Goal: Information Seeking & Learning: Find specific page/section

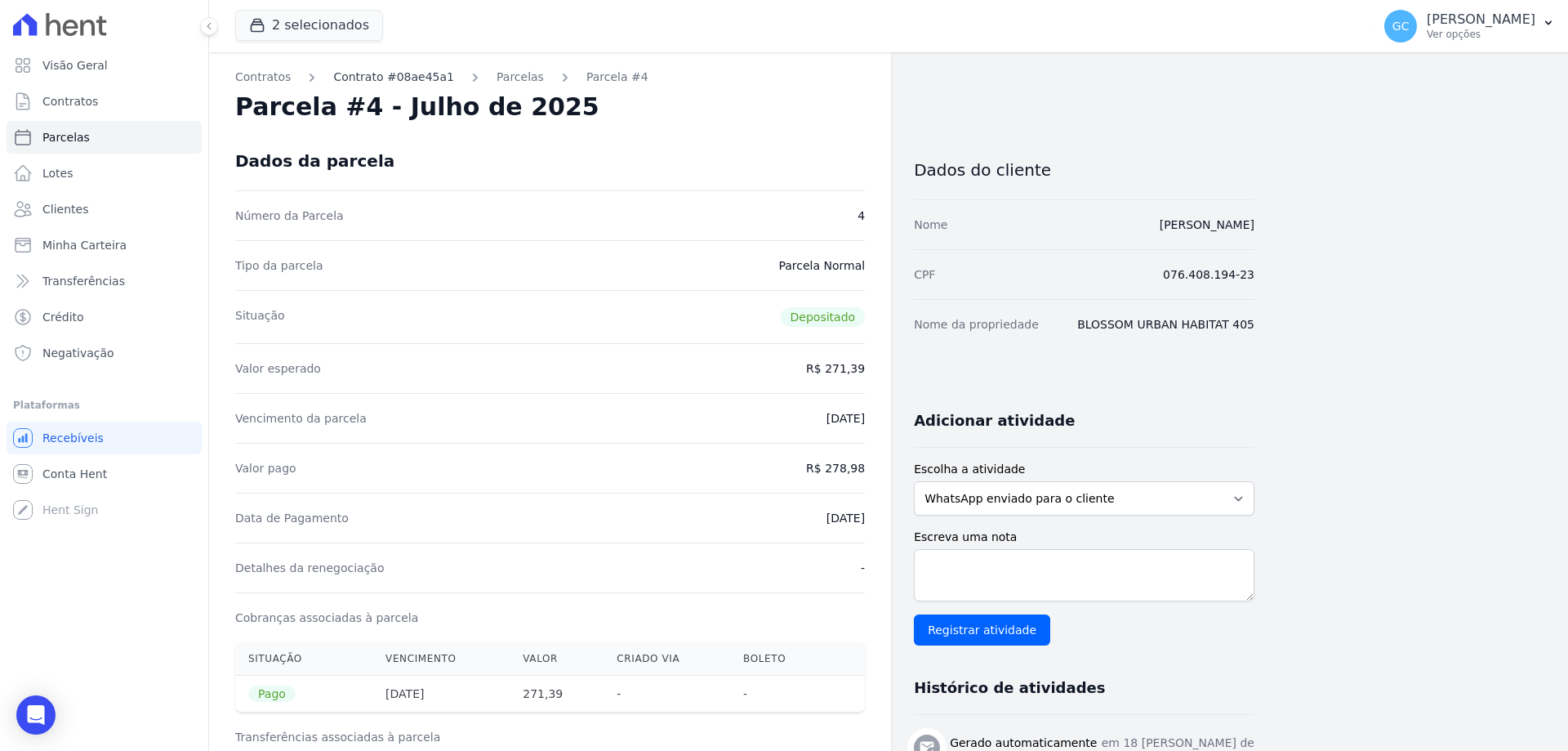
click at [422, 77] on link "Contrato #08ae45a1" at bounding box center [393, 77] width 121 height 17
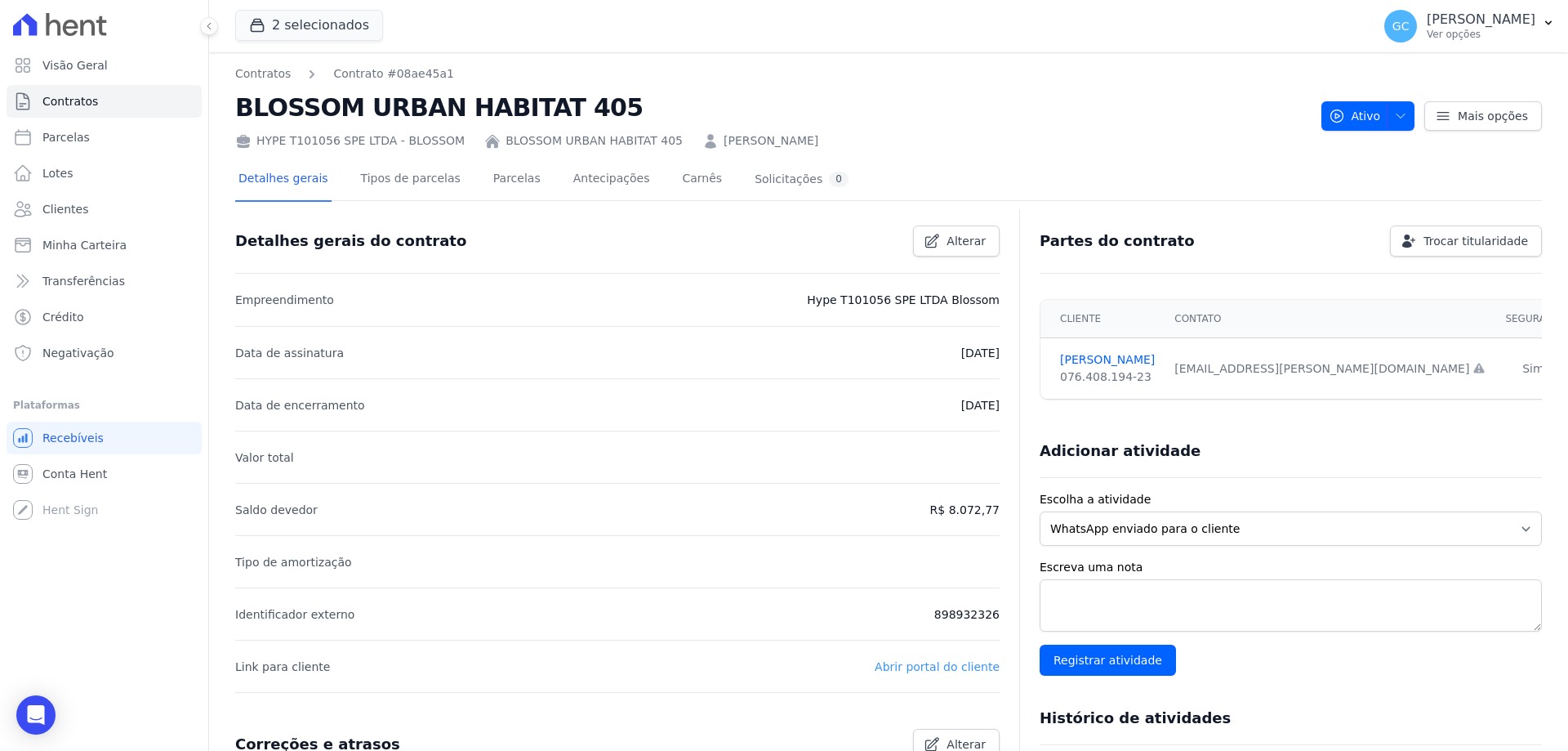
click at [927, 668] on link "Abrir portal do cliente" at bounding box center [938, 666] width 125 height 13
click at [305, 26] on button "2 selecionados" at bounding box center [309, 25] width 148 height 31
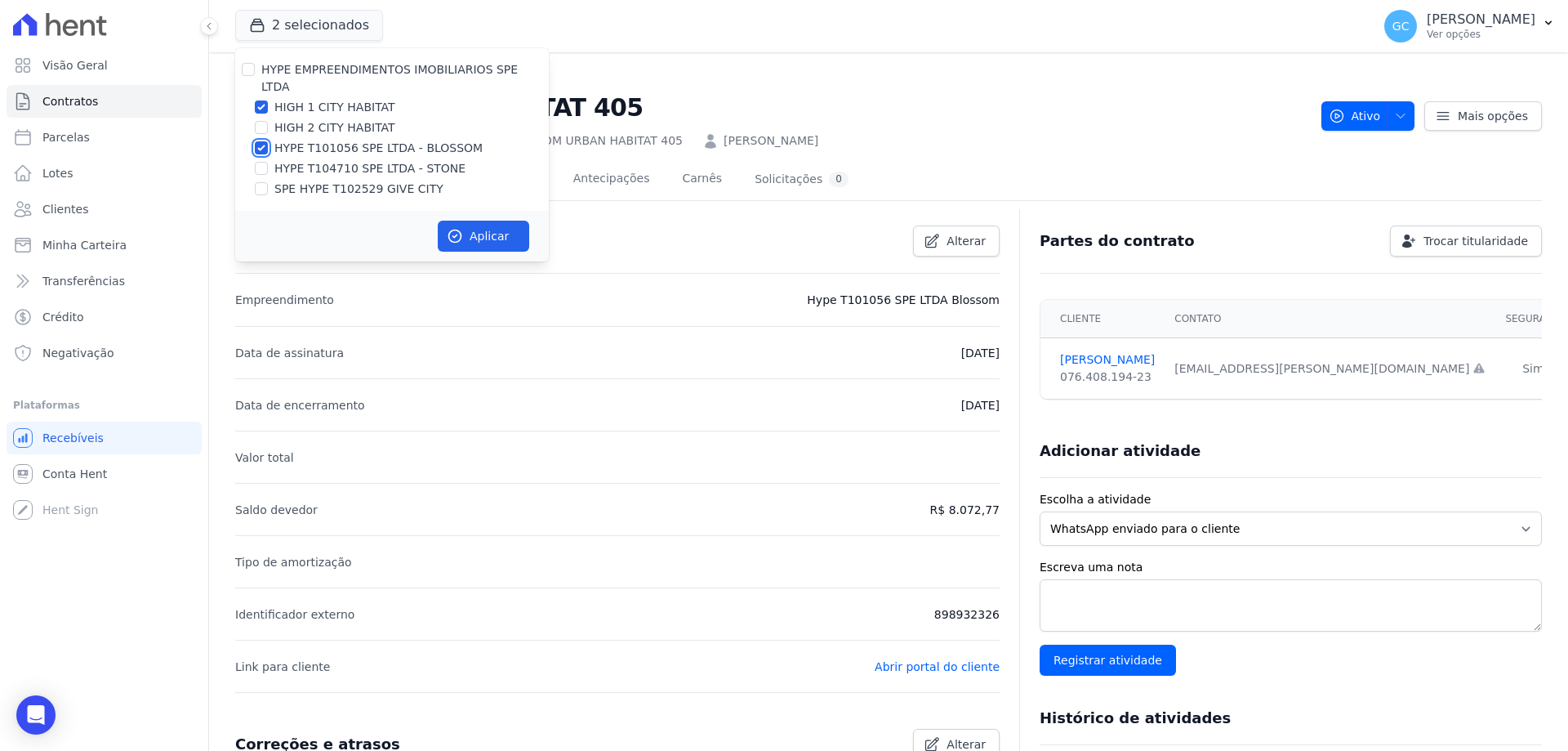
click at [259, 142] on input "HYPE T101056 SPE LTDA - BLOSSOM" at bounding box center [261, 148] width 13 height 13
checkbox input "false"
click at [262, 100] on input "HIGH 1 CITY HABITAT" at bounding box center [261, 106] width 13 height 13
checkbox input "false"
click at [261, 162] on input "HYPE T104710 SPE LTDA - STONE" at bounding box center [261, 168] width 13 height 13
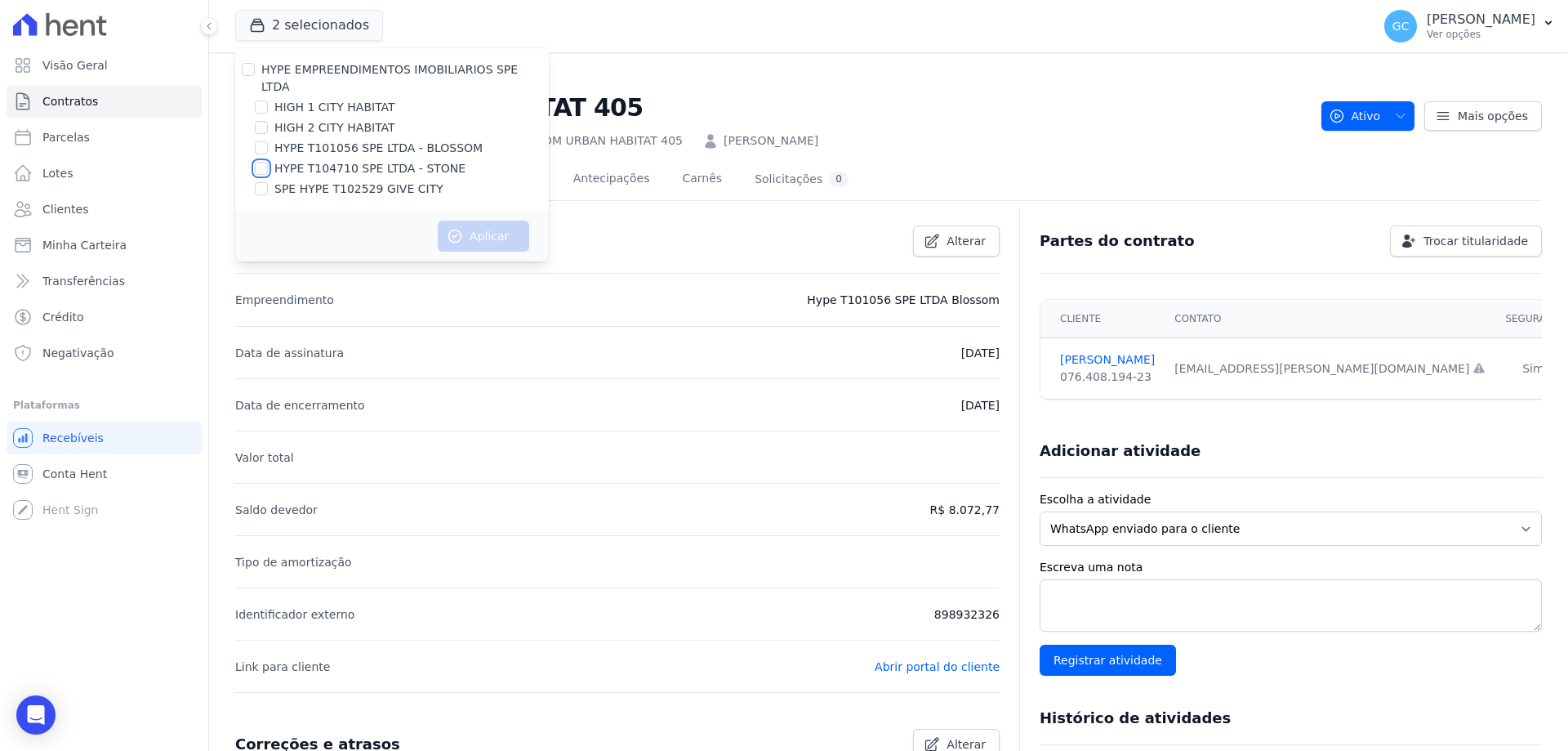
checkbox input "true"
click at [480, 224] on button "Aplicar" at bounding box center [483, 236] width 92 height 31
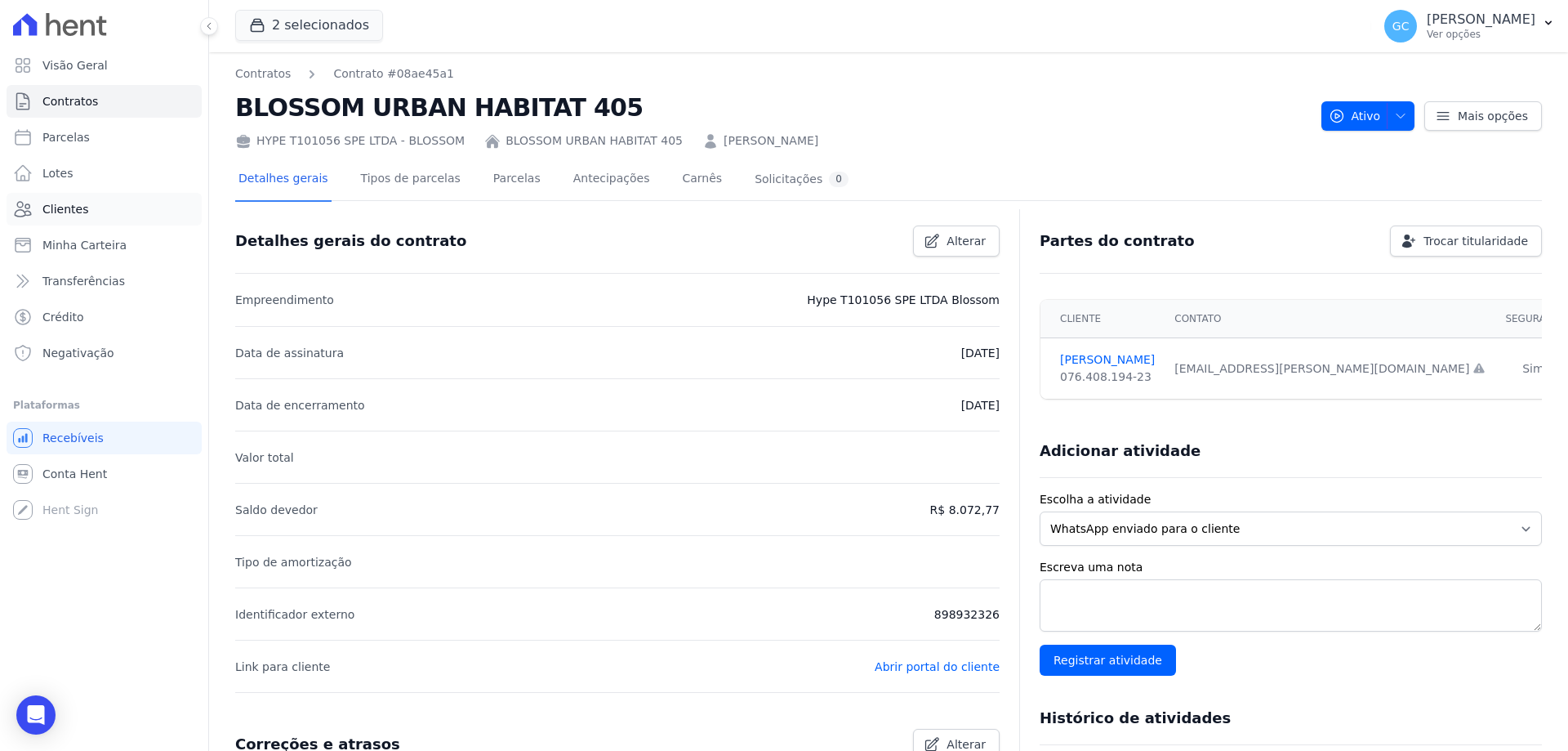
click at [91, 214] on link "Clientes" at bounding box center [105, 209] width 196 height 33
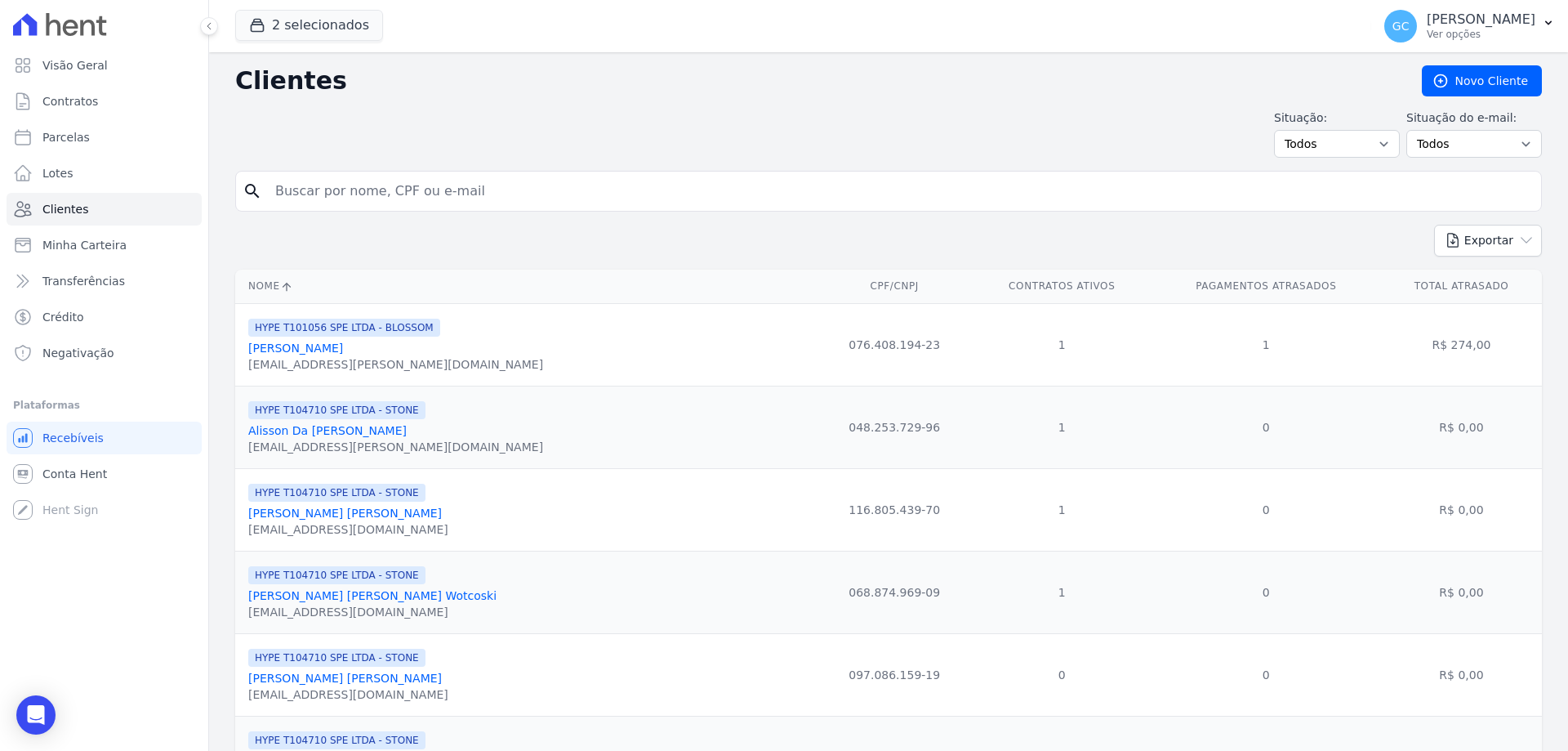
click at [347, 189] on input "search" at bounding box center [900, 191] width 1269 height 33
paste input "[PERSON_NAME]"
type input "[PERSON_NAME]"
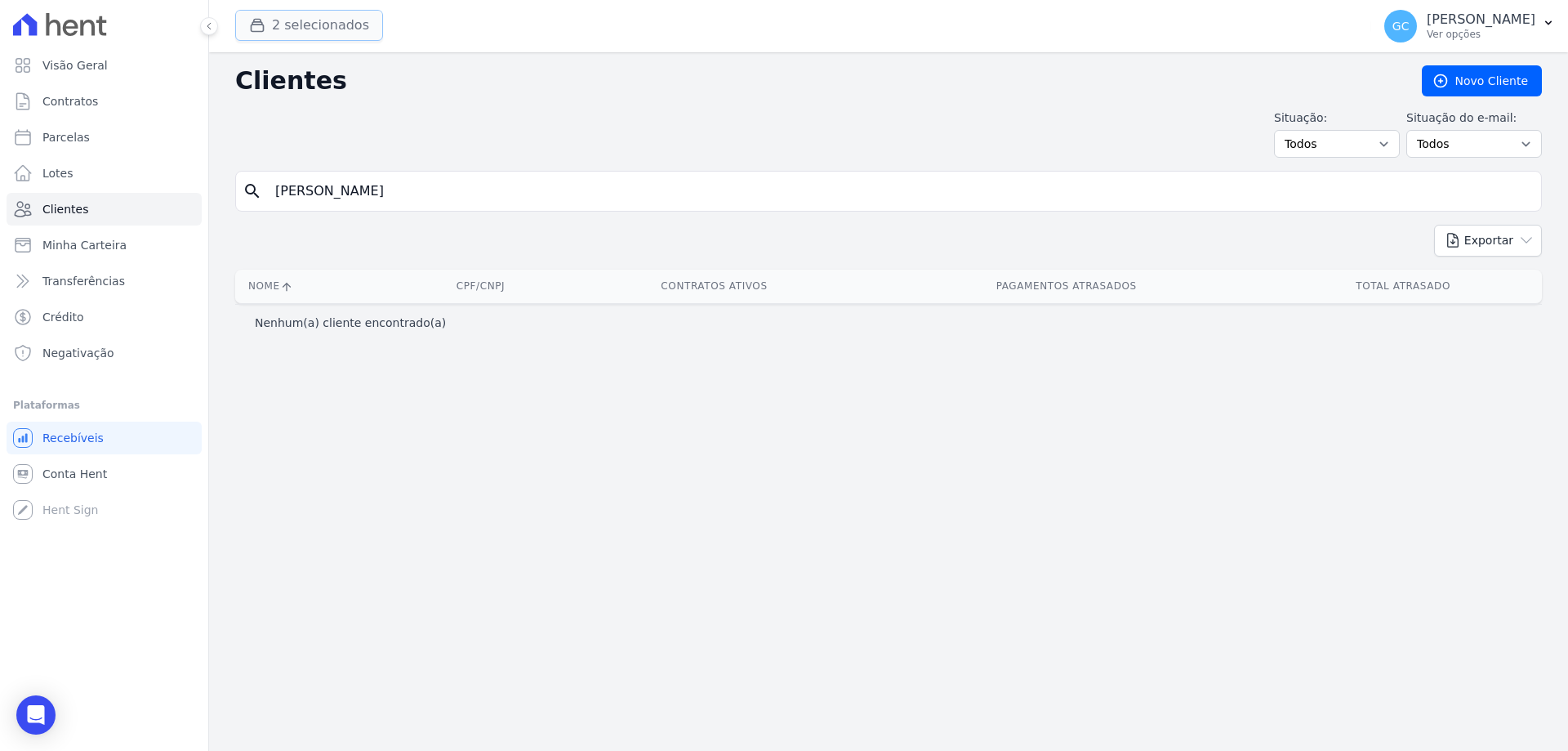
click at [328, 24] on button "2 selecionados" at bounding box center [309, 25] width 148 height 31
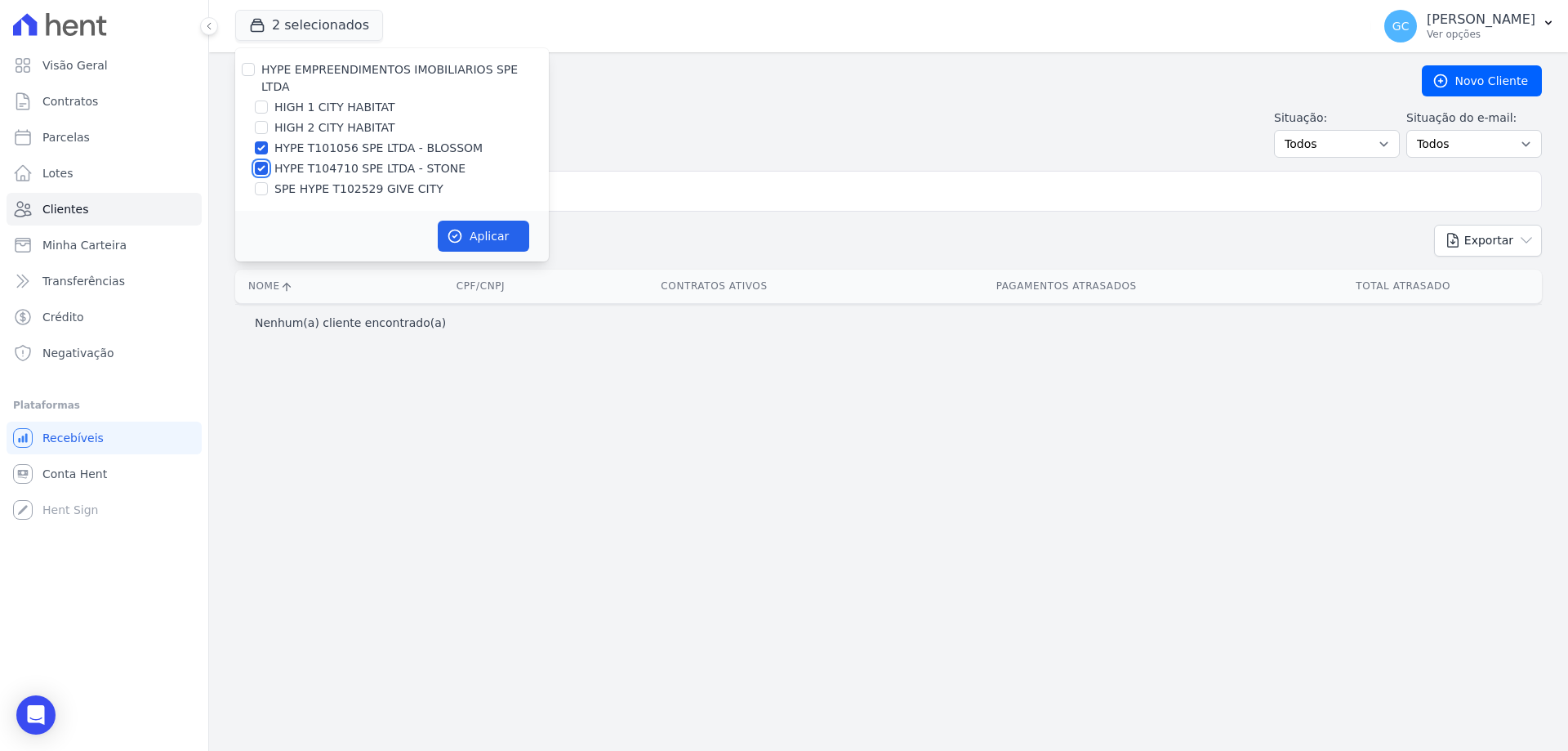
click at [260, 162] on input "HYPE T104710 SPE LTDA - STONE" at bounding box center [261, 168] width 13 height 13
checkbox input "false"
click at [260, 142] on input "HYPE T101056 SPE LTDA - BLOSSOM" at bounding box center [261, 148] width 13 height 13
checkbox input "false"
click at [256, 100] on input "HIGH 1 CITY HABITAT" at bounding box center [261, 106] width 13 height 13
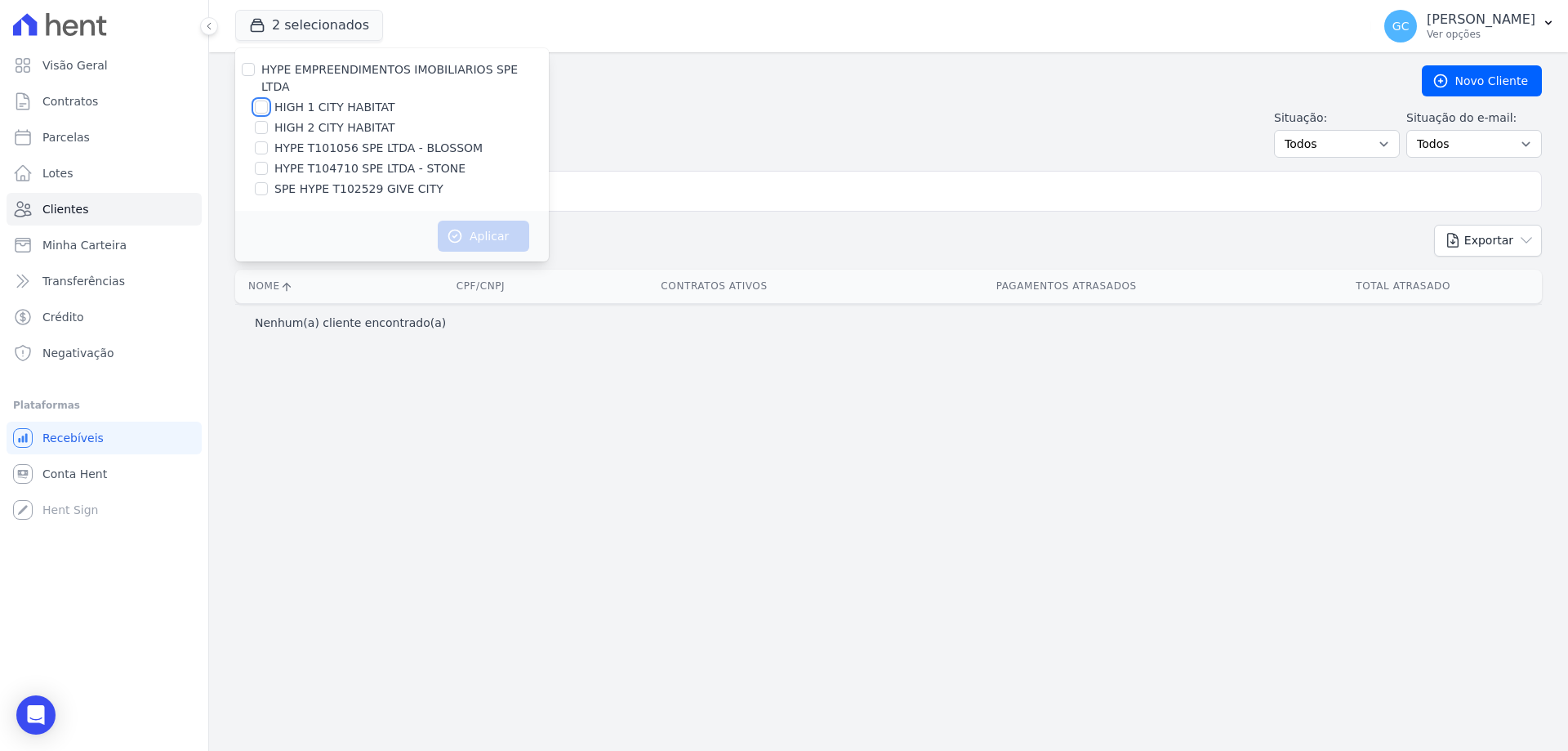
checkbox input "true"
click at [265, 121] on input "HIGH 2 CITY HABITAT" at bounding box center [261, 127] width 13 height 13
checkbox input "true"
click at [491, 222] on button "Aplicar" at bounding box center [483, 236] width 92 height 31
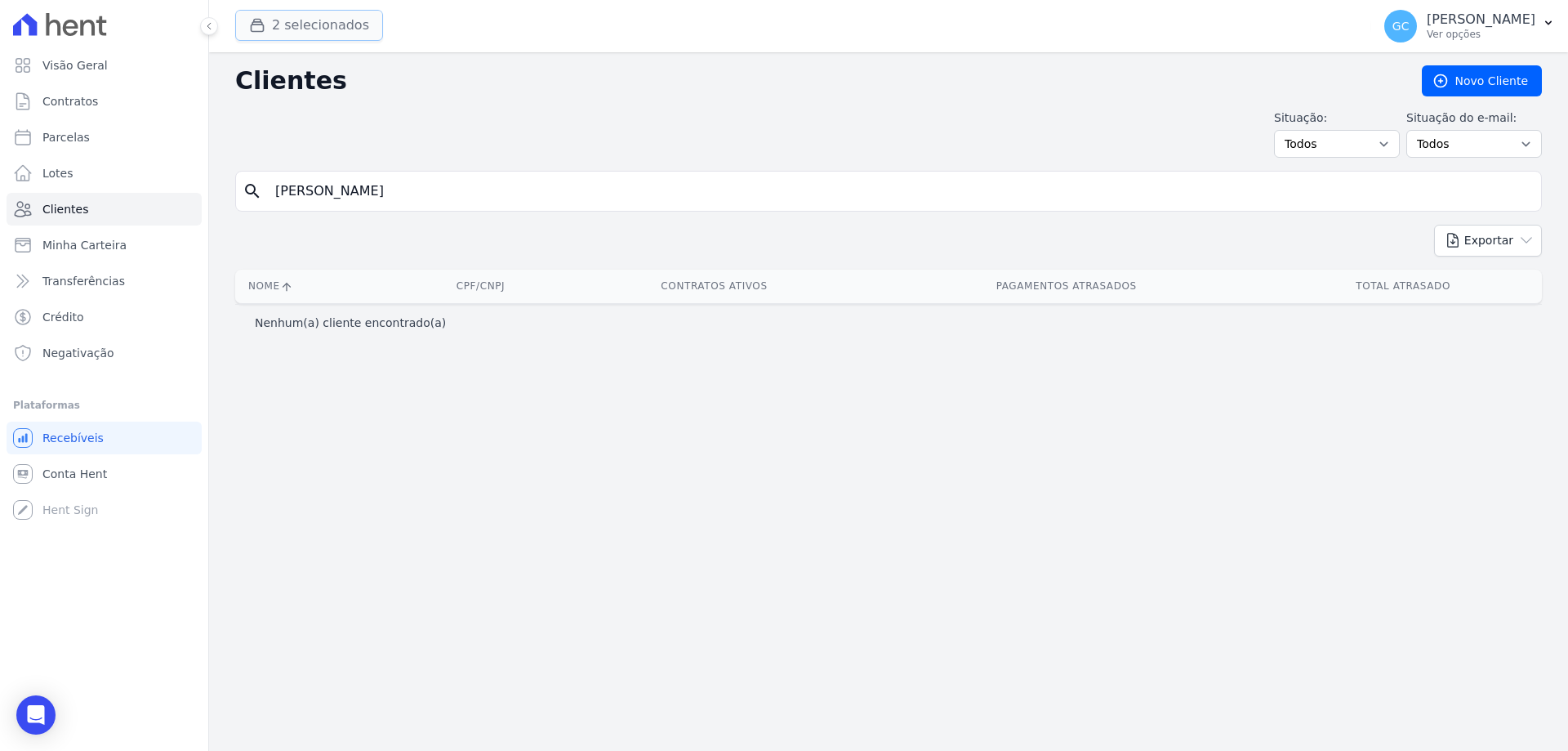
click at [337, 13] on button "2 selecionados" at bounding box center [309, 25] width 148 height 31
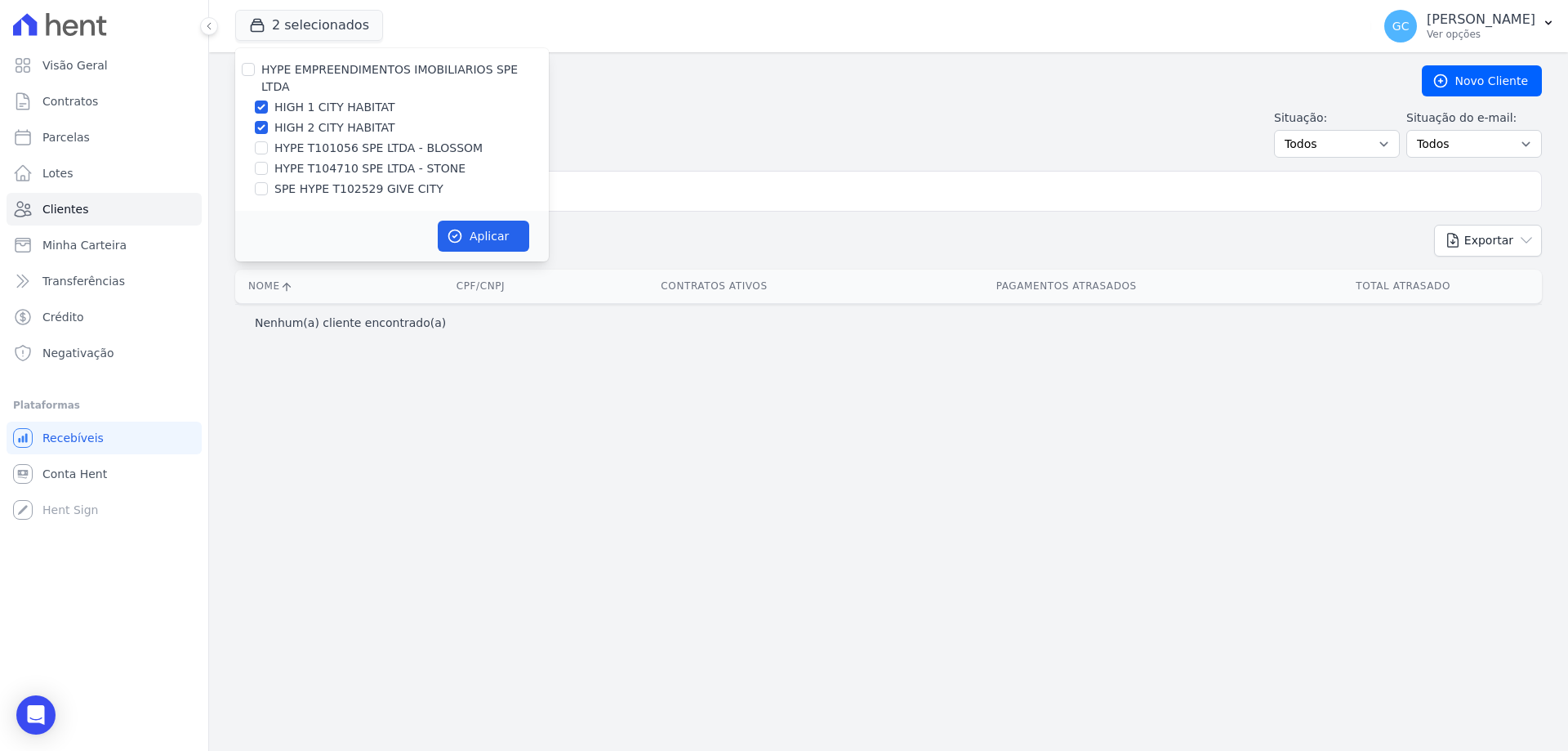
click at [628, 128] on div "Situação: Todos Adimplentes Inadimplentes Situação do e-mail: Todos Confirmado …" at bounding box center [888, 134] width 1306 height 48
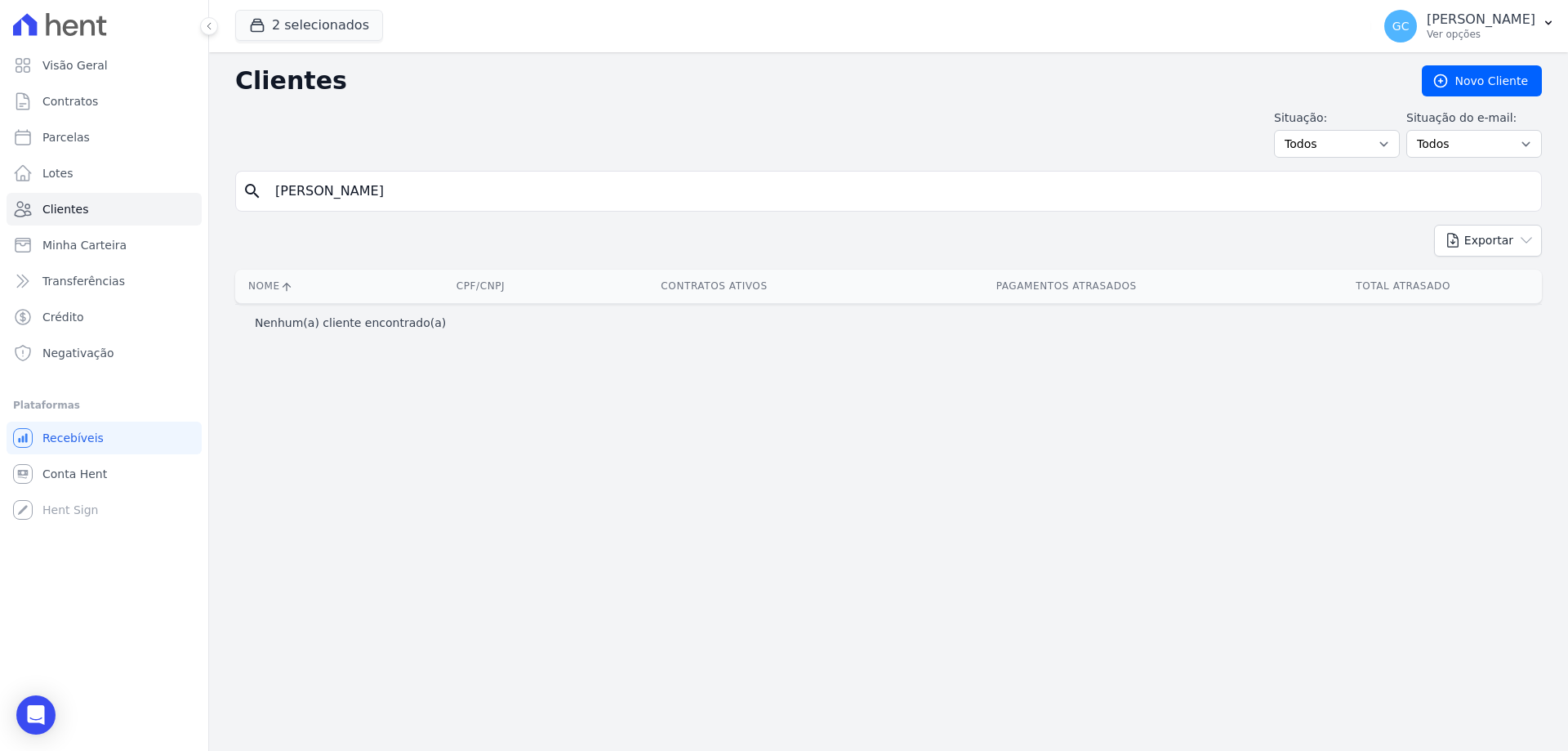
click at [393, 203] on input "[PERSON_NAME]" at bounding box center [900, 191] width 1269 height 33
click at [74, 214] on span "Clientes" at bounding box center [65, 209] width 45 height 16
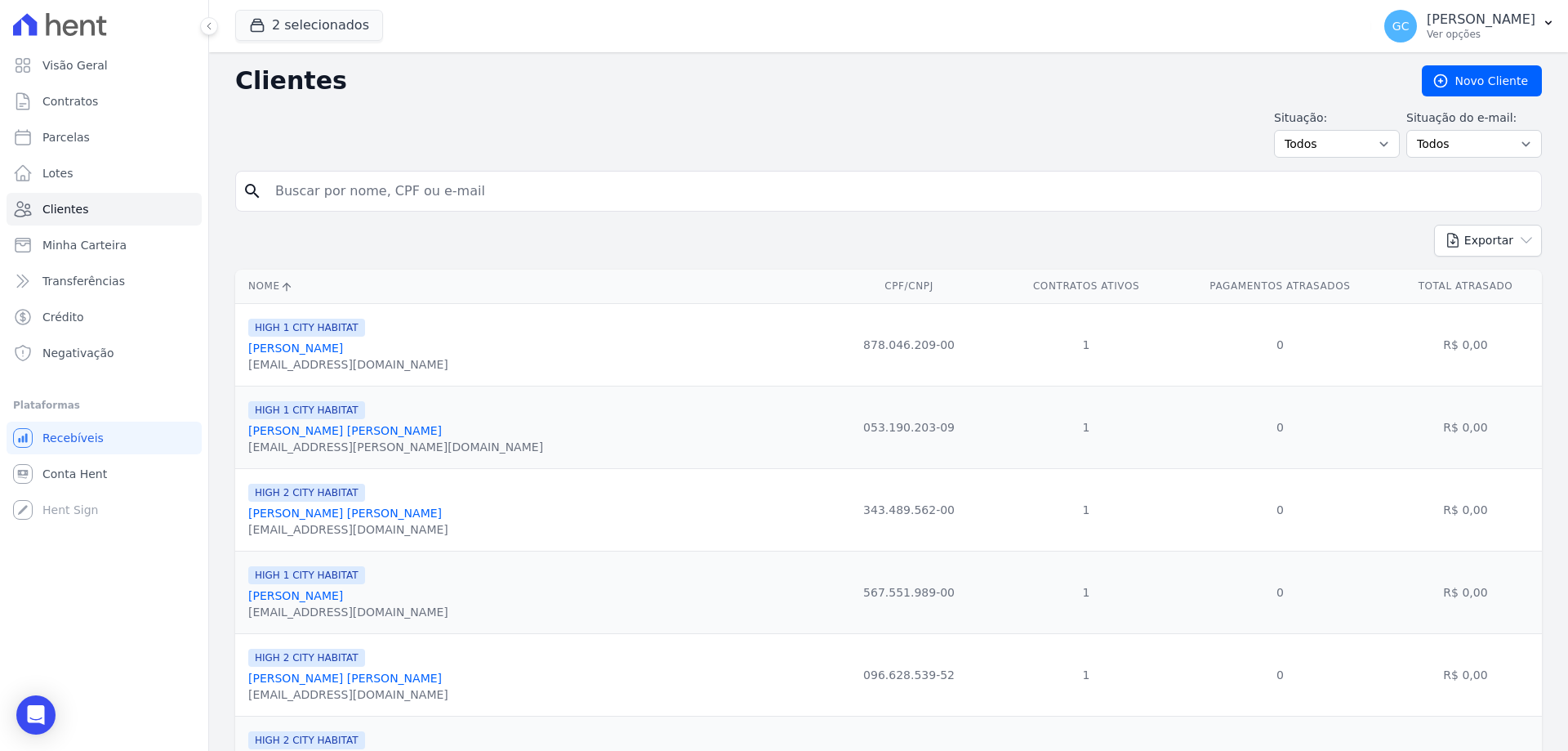
click at [425, 193] on input "search" at bounding box center [900, 191] width 1269 height 33
paste input "[PERSON_NAME]"
type input "[PERSON_NAME]"
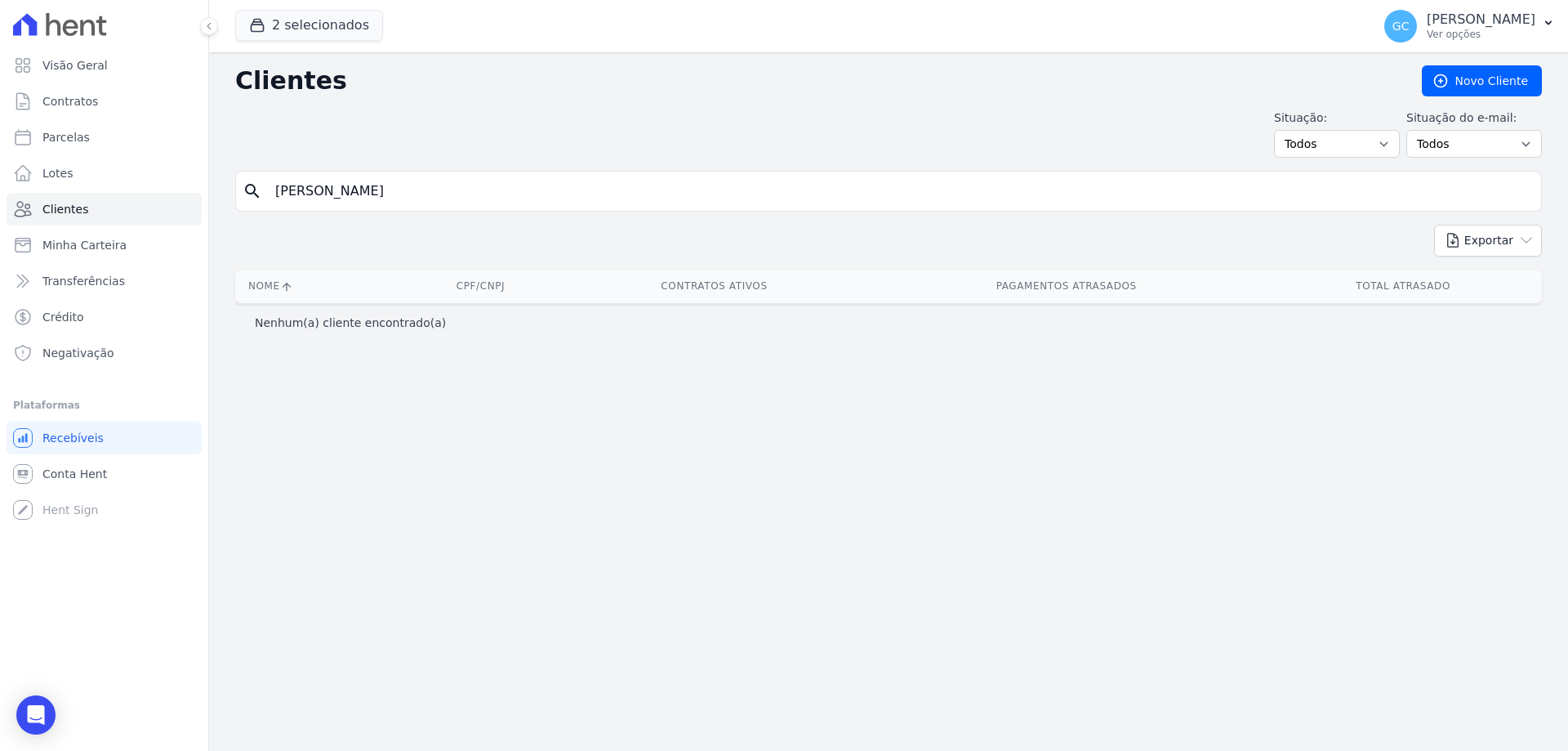
drag, startPoint x: 346, startPoint y: 207, endPoint x: 261, endPoint y: 190, distance: 86.7
click at [261, 190] on div "search [PERSON_NAME]" at bounding box center [888, 191] width 1306 height 41
paste input "[PERSON_NAME]"
type input "[PERSON_NAME]"
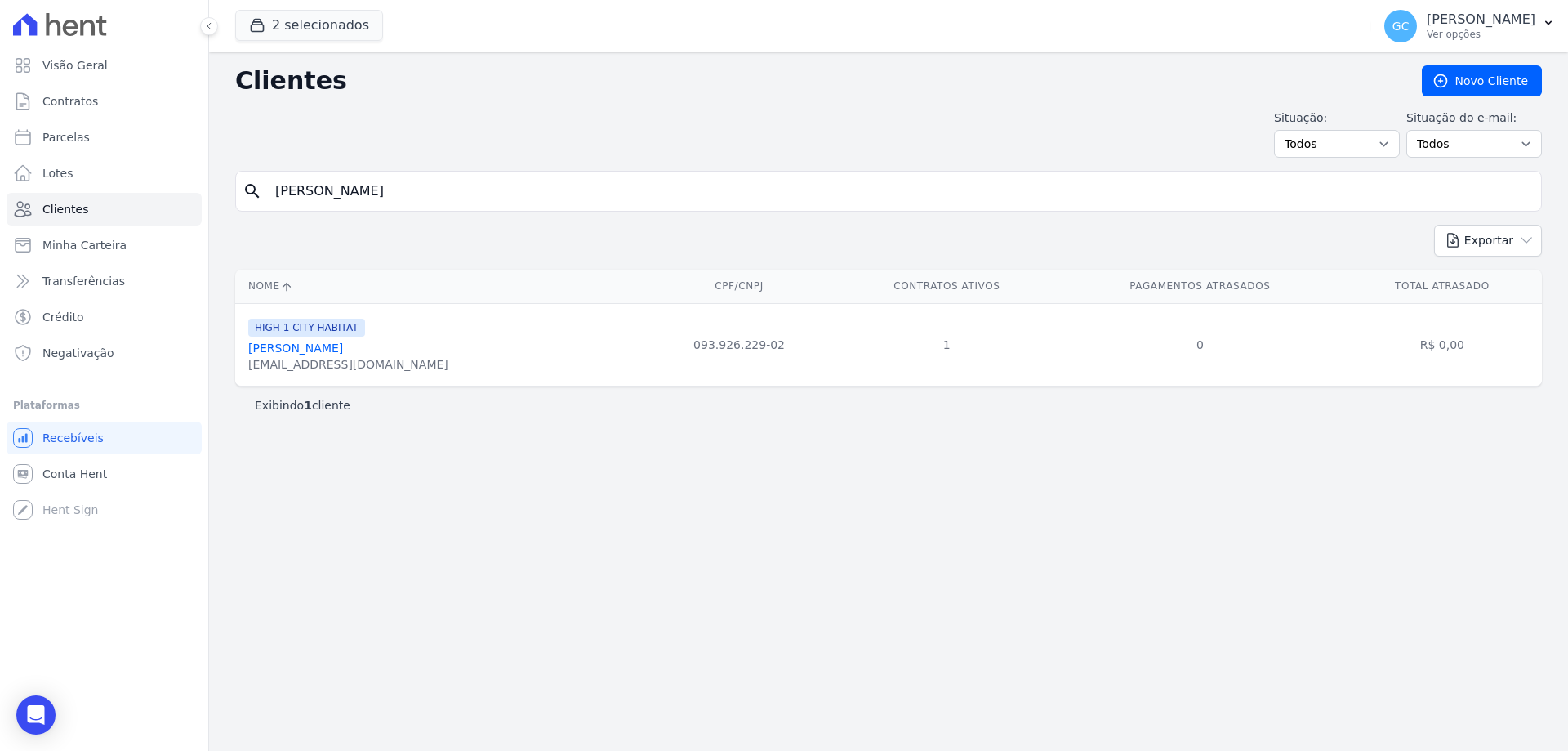
click at [343, 354] on link "[PERSON_NAME]" at bounding box center [295, 348] width 94 height 13
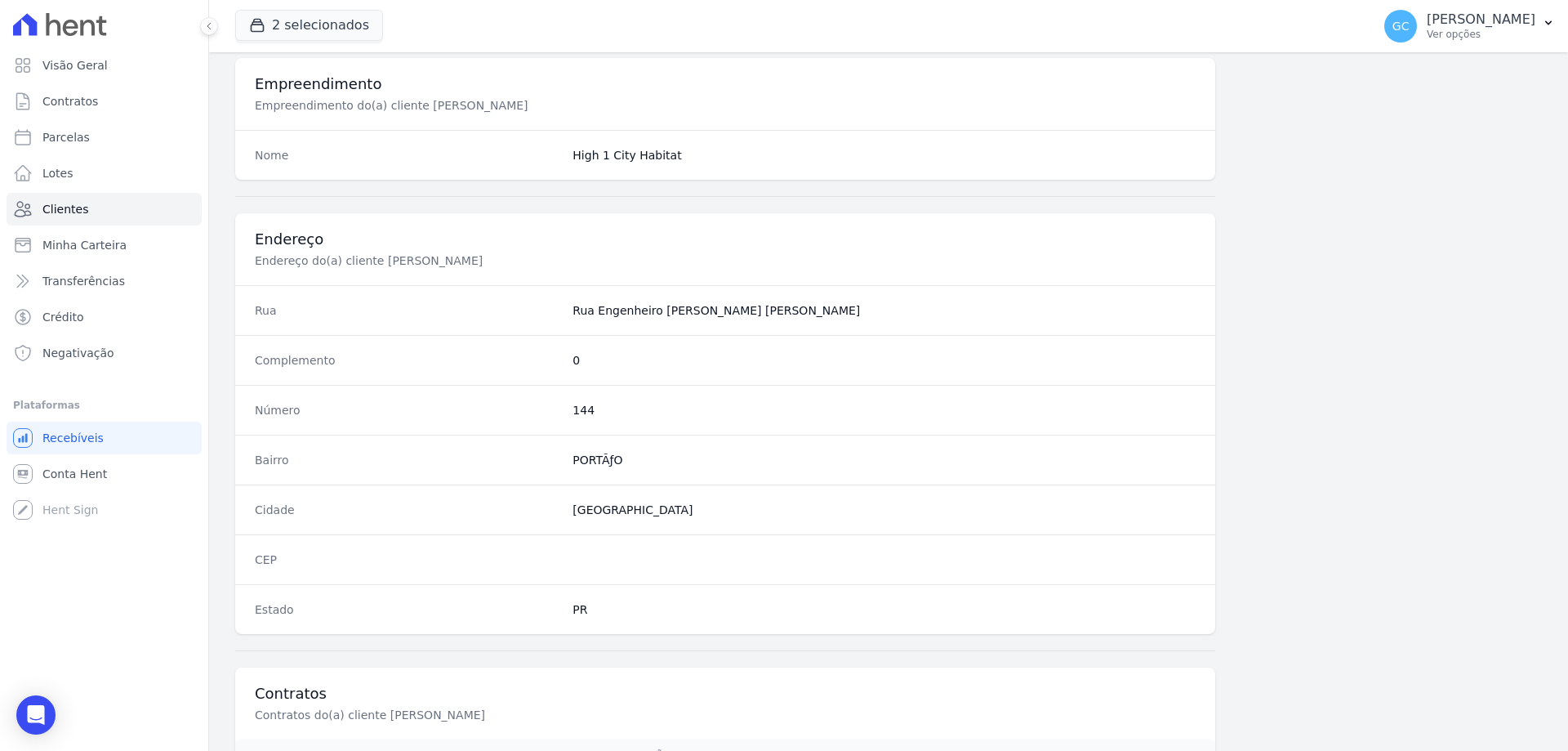
scroll to position [778, 0]
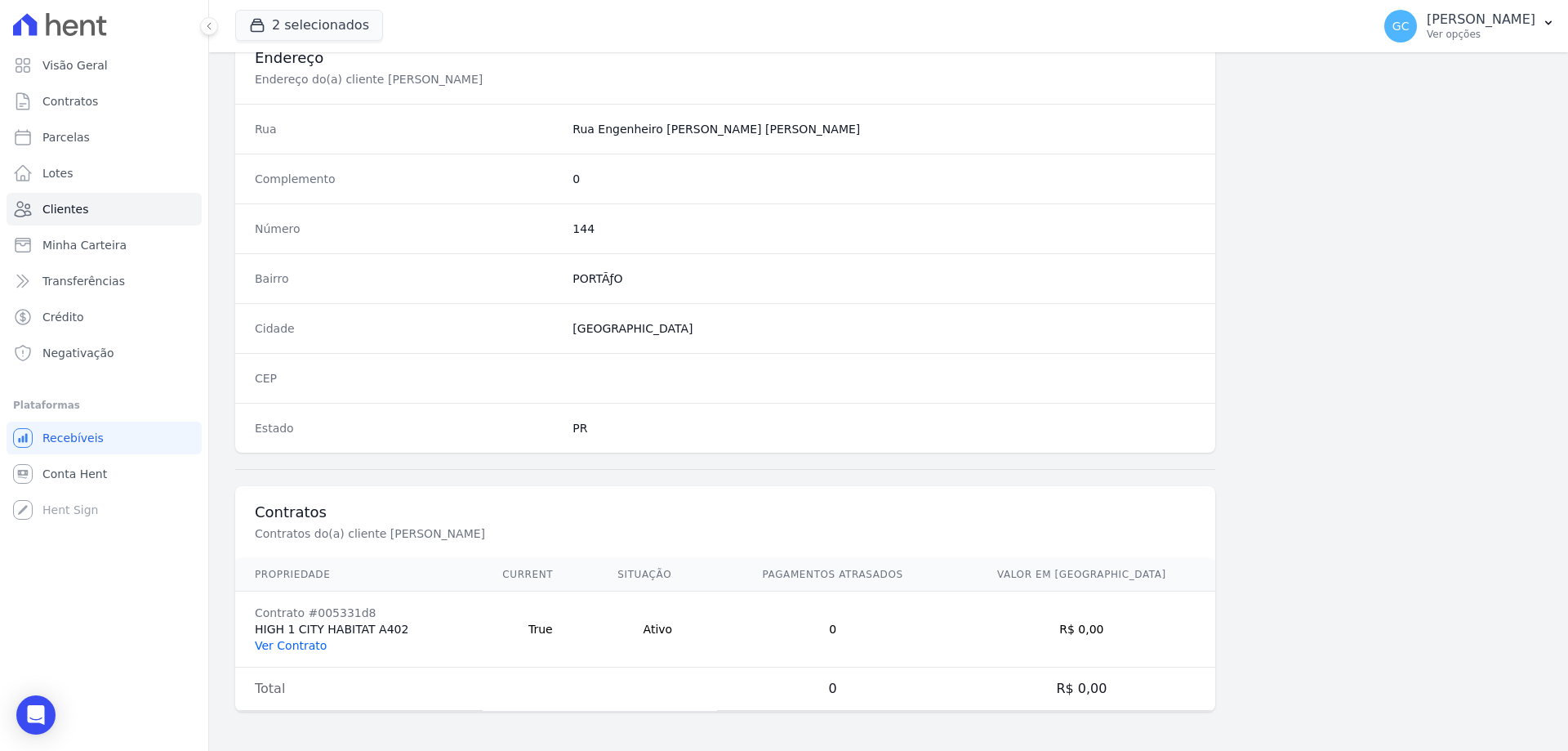
click at [305, 652] on link "Ver Contrato" at bounding box center [291, 645] width 72 height 13
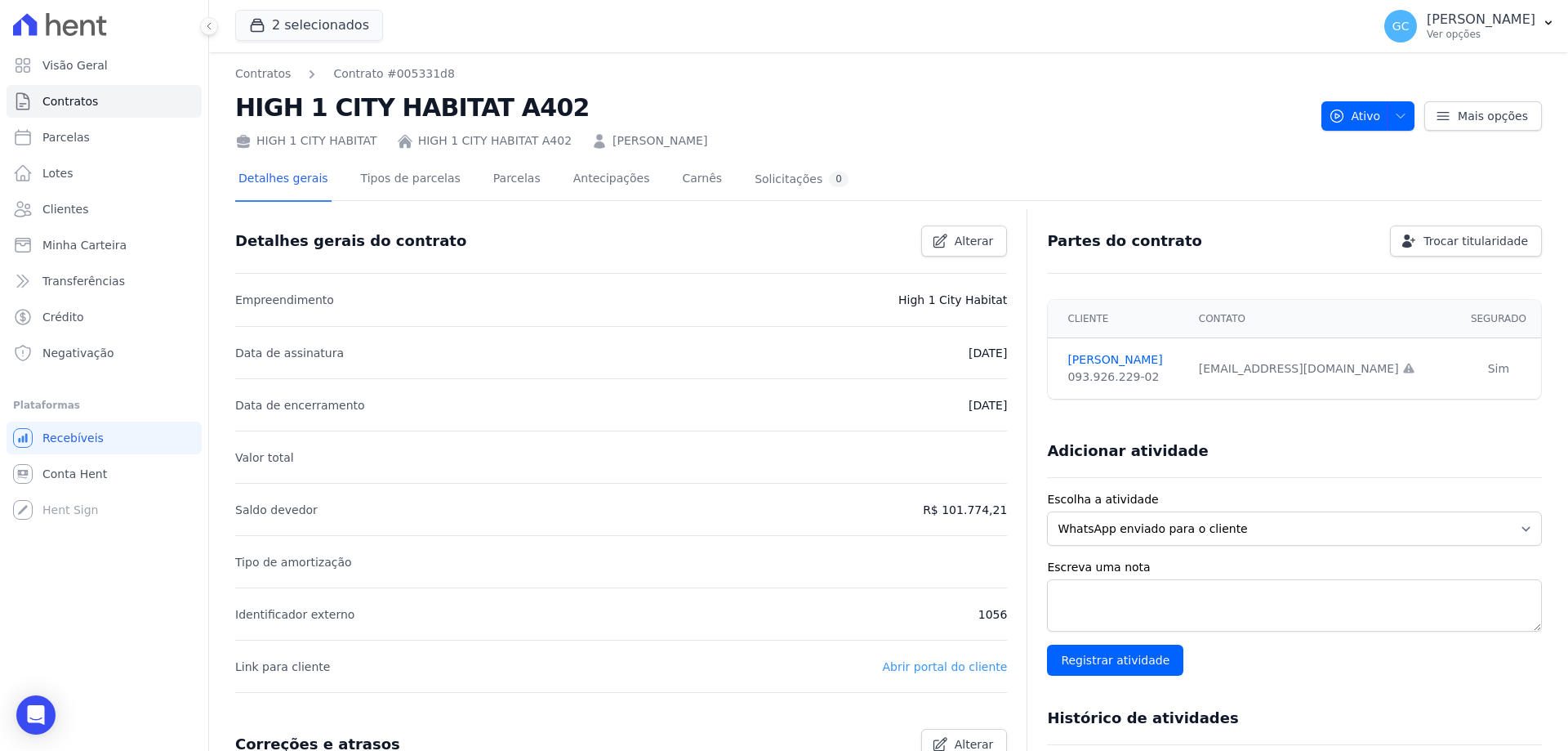
click at [932, 663] on link "Abrir portal do cliente" at bounding box center [944, 666] width 125 height 13
